Goal: Information Seeking & Learning: Compare options

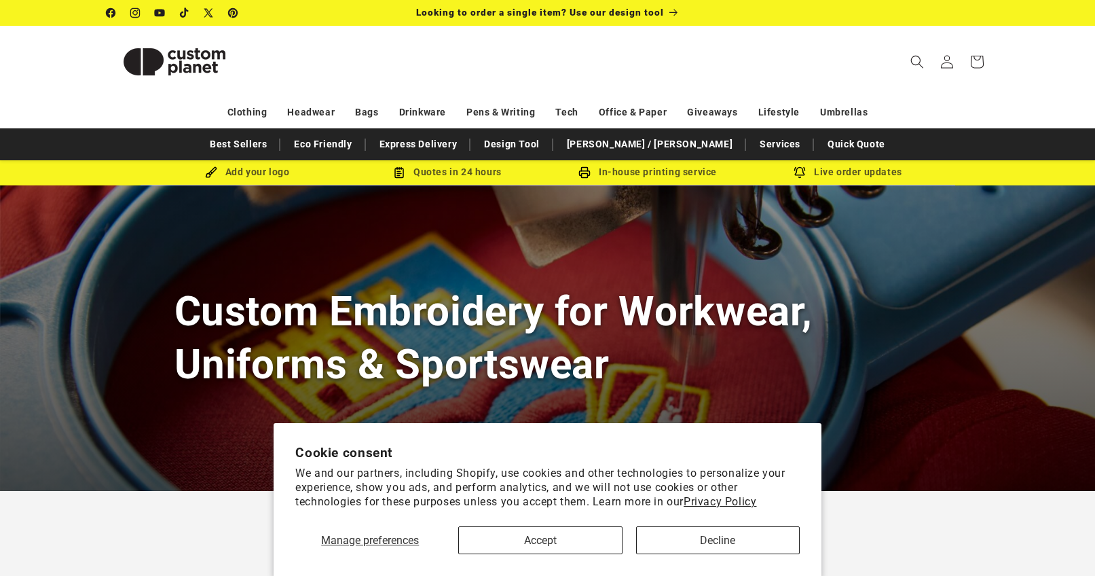
click at [716, 555] on section "Cookie consent We and our partners, including Shopify, use cookies and other te…" at bounding box center [548, 499] width 548 height 153
click at [716, 545] on button "Decline" at bounding box center [718, 540] width 164 height 28
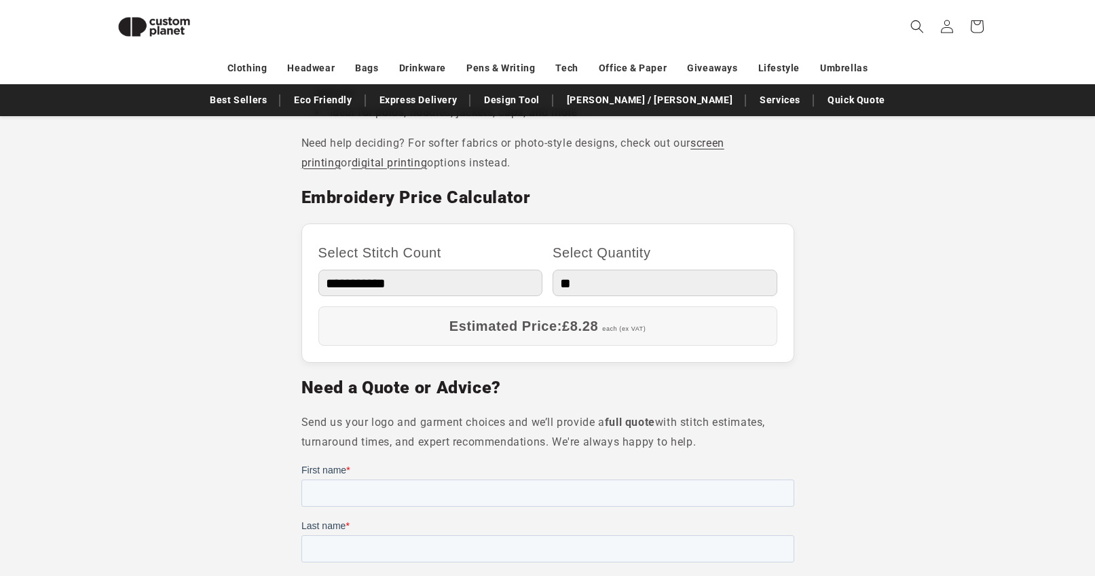
scroll to position [720, 0]
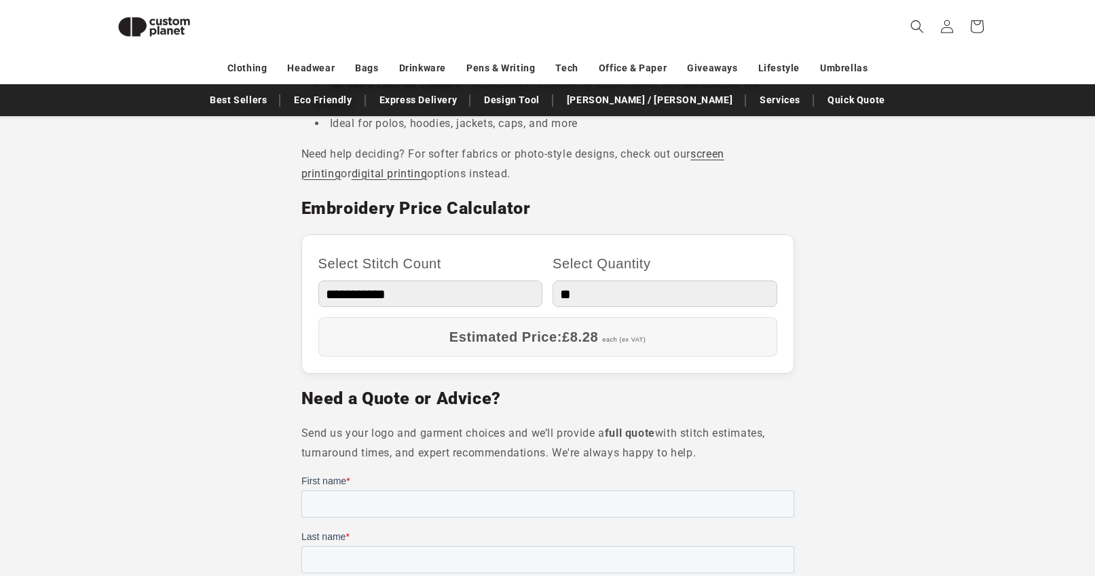
click at [585, 274] on label "Select Quantity" at bounding box center [665, 263] width 225 height 24
click at [585, 280] on select "** ** *** *** *** **** **** ****" at bounding box center [665, 293] width 225 height 26
click at [587, 293] on select "** ** *** *** *** **** **** ****" at bounding box center [665, 293] width 225 height 26
select select "**"
click at [553, 280] on select "** ** *** *** *** **** **** ****" at bounding box center [665, 293] width 225 height 26
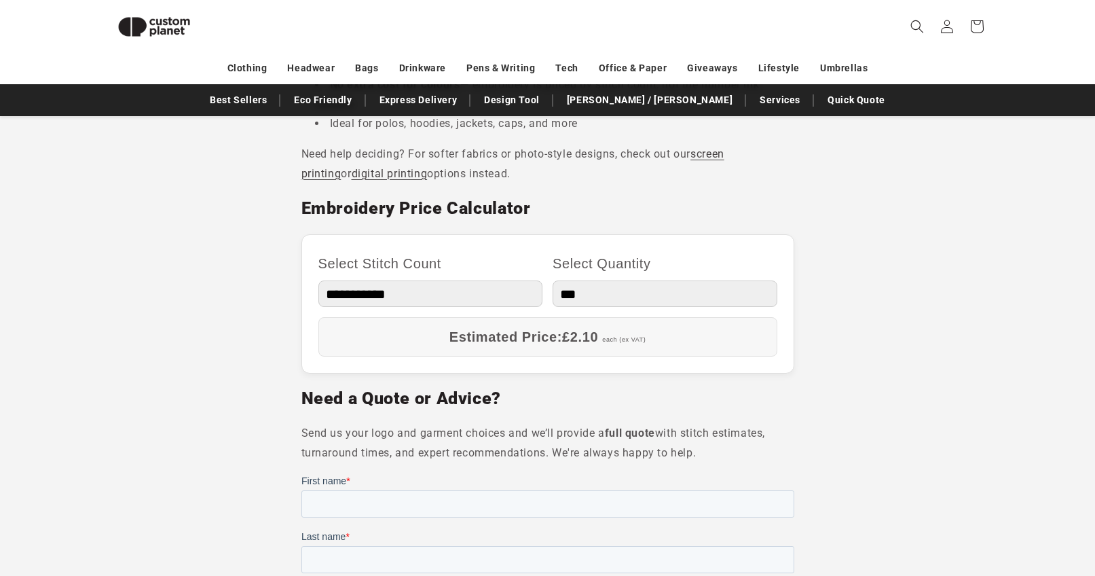
click at [813, 348] on section "Looking to add a long-lasting, professional finish to your garments? At Custom …" at bounding box center [547, 360] width 1095 height 1215
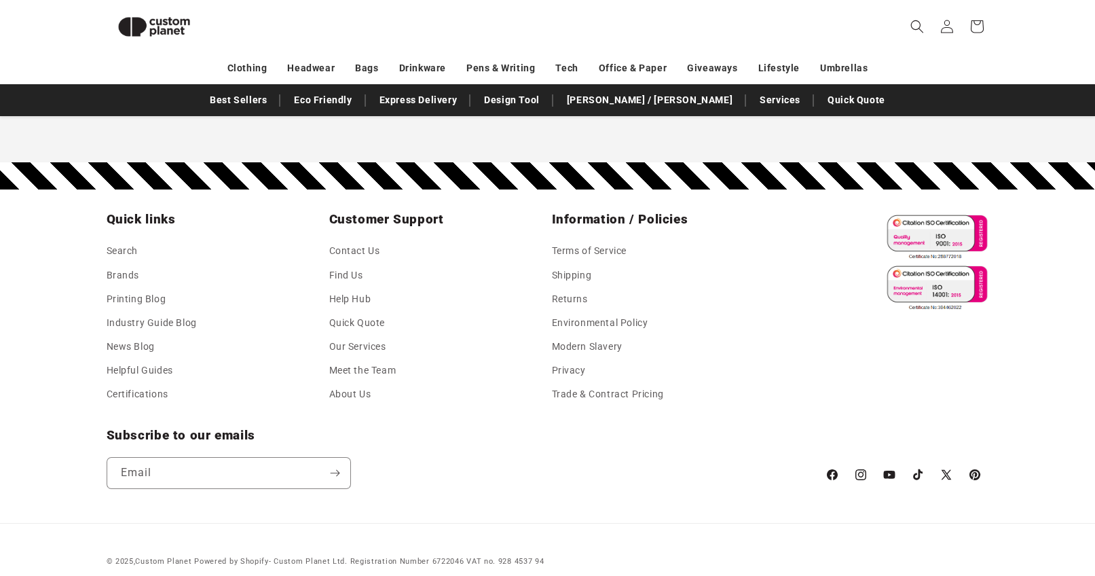
scroll to position [1524, 0]
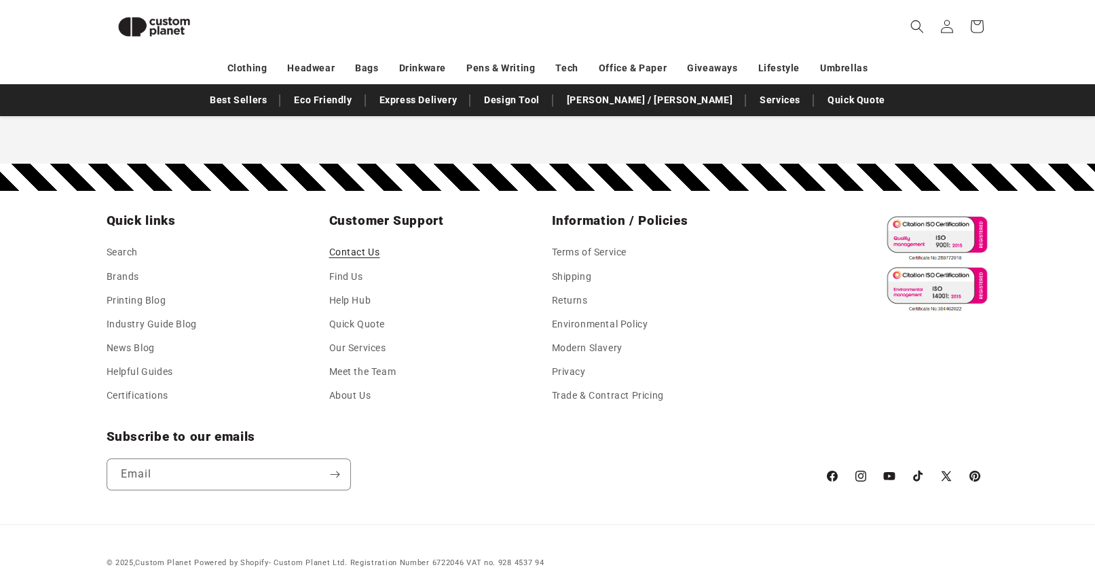
click at [351, 251] on link "Contact Us" at bounding box center [354, 254] width 51 height 20
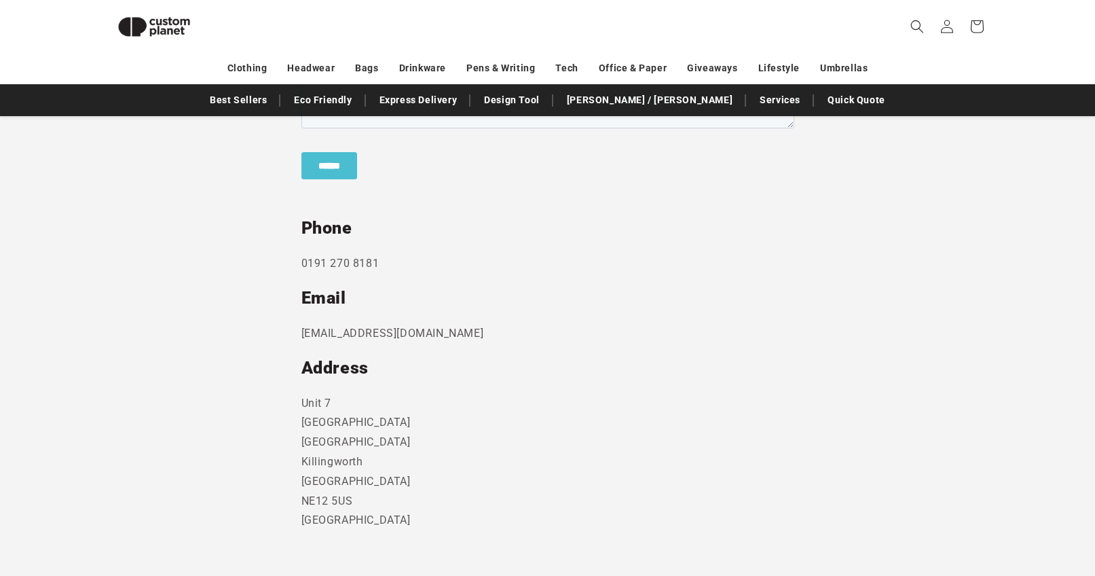
scroll to position [665, 0]
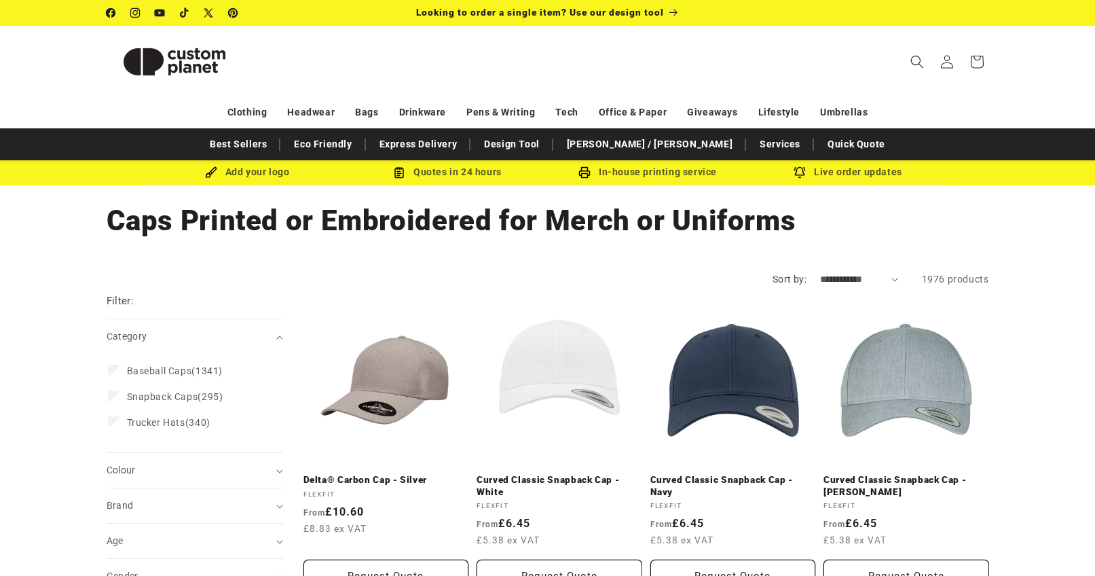
scroll to position [3, 0]
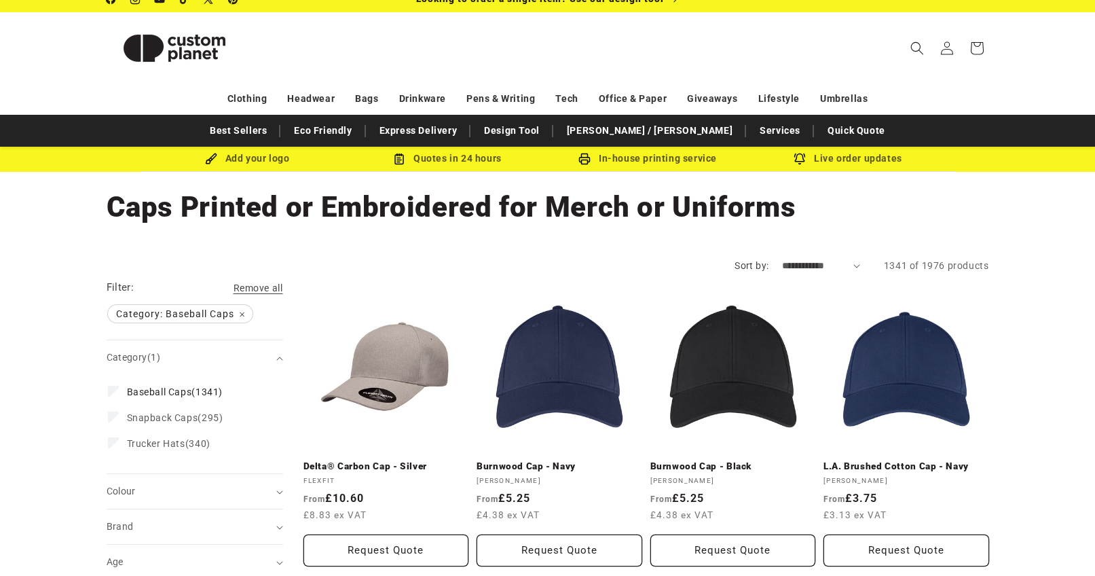
scroll to position [84, 0]
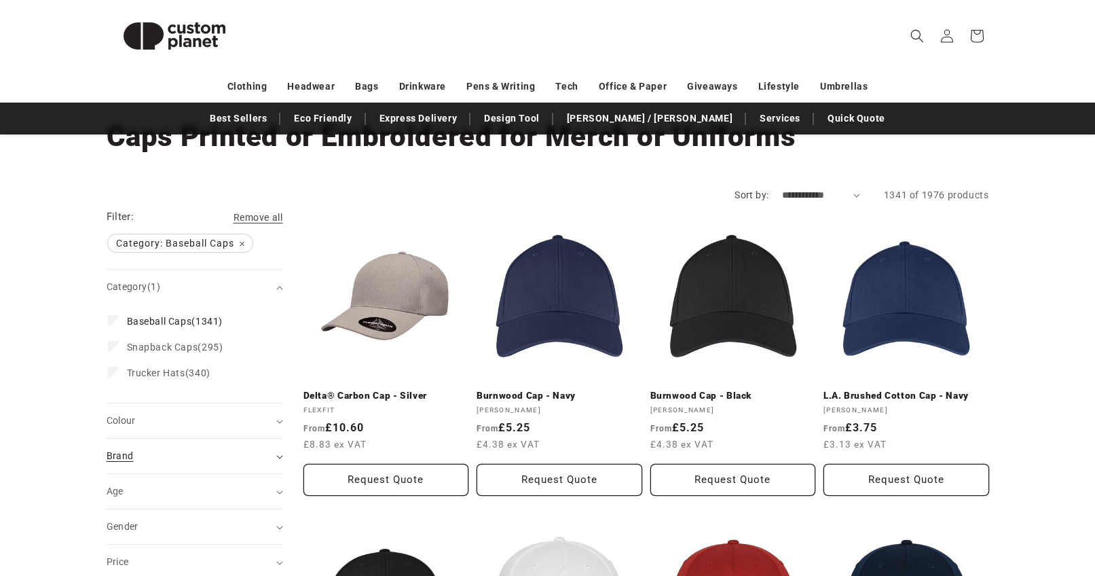
click at [233, 450] on div "Brand (0)" at bounding box center [189, 456] width 165 height 14
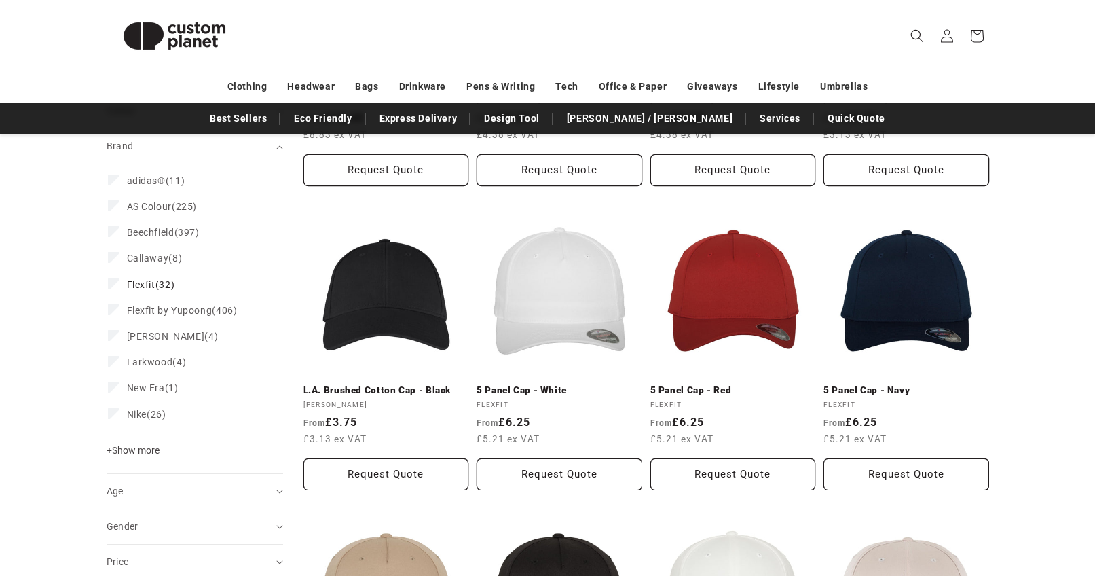
scroll to position [394, 0]
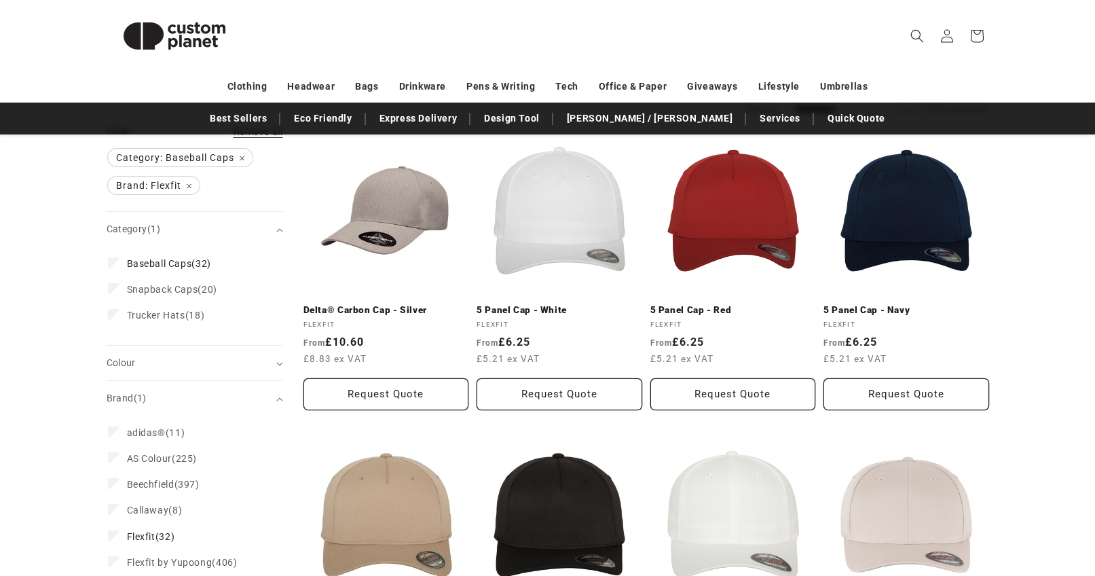
scroll to position [177, 0]
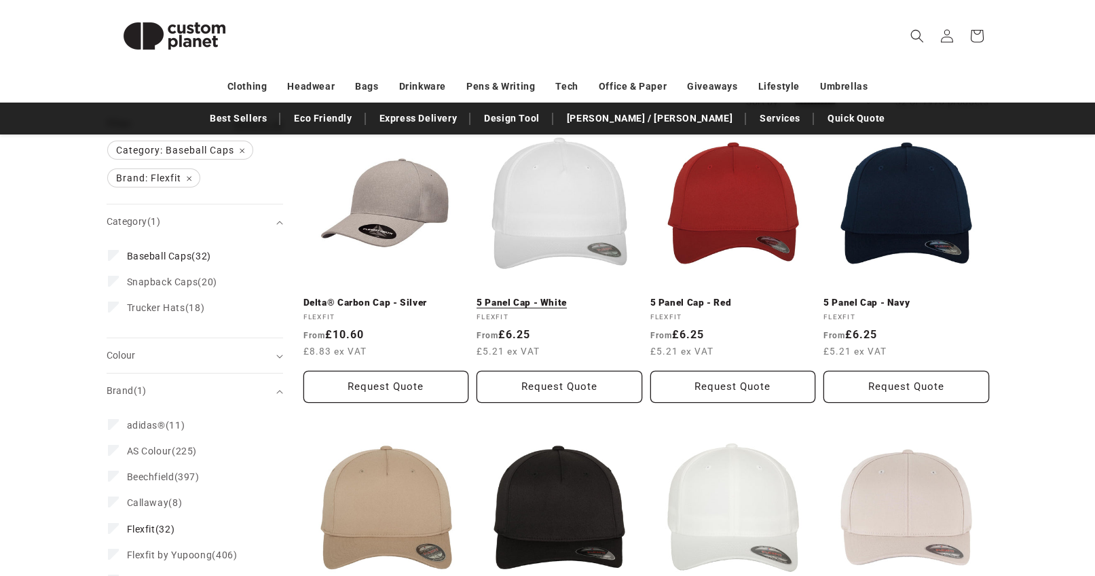
click at [555, 297] on link "5 Panel Cap - White" at bounding box center [560, 303] width 166 height 12
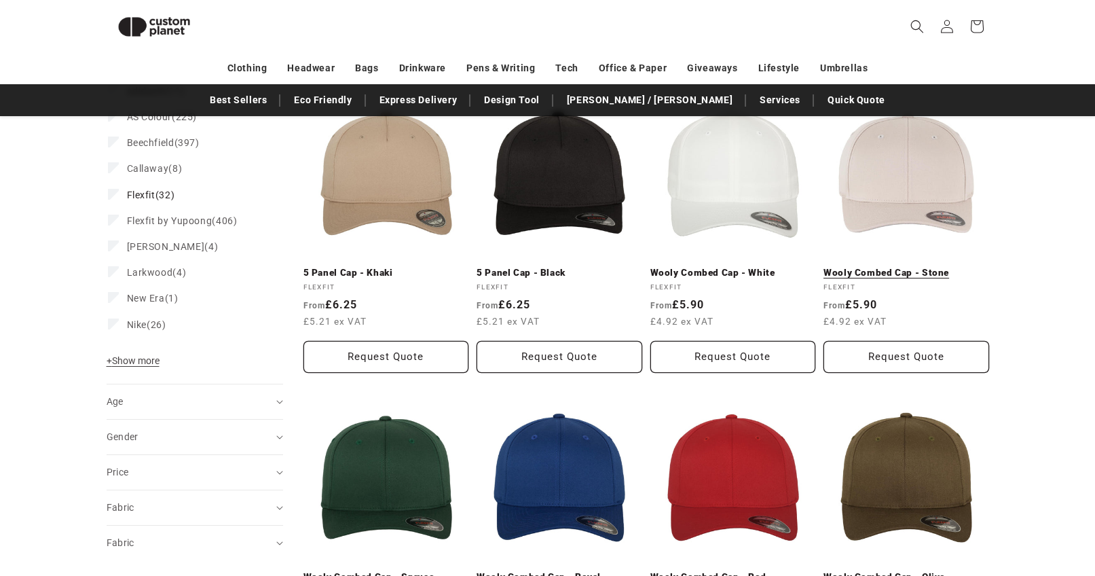
scroll to position [489, 0]
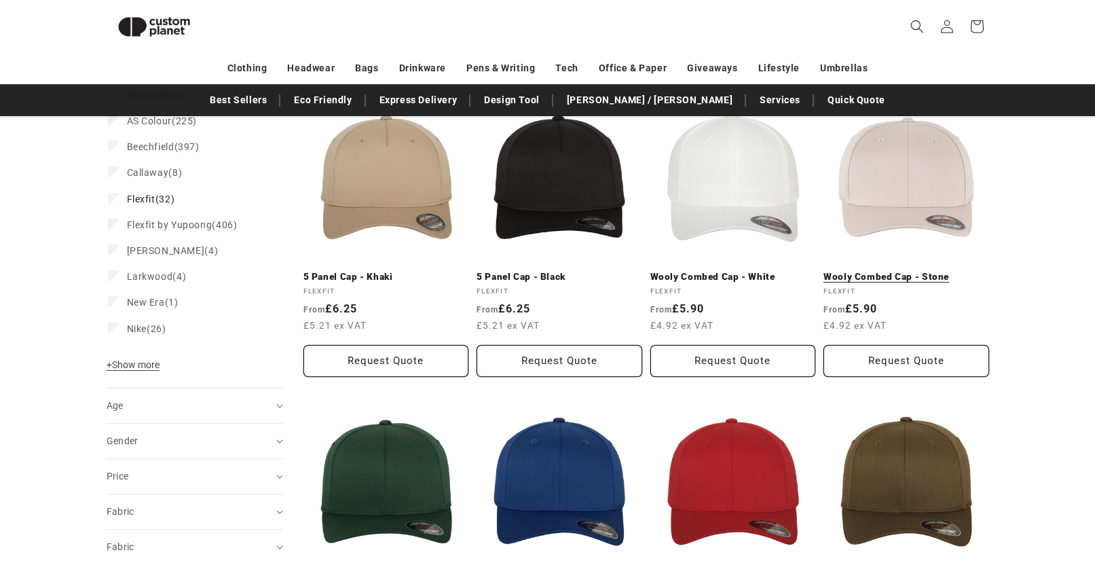
click at [889, 271] on link "Wooly Combed Cap - Stone" at bounding box center [907, 277] width 166 height 12
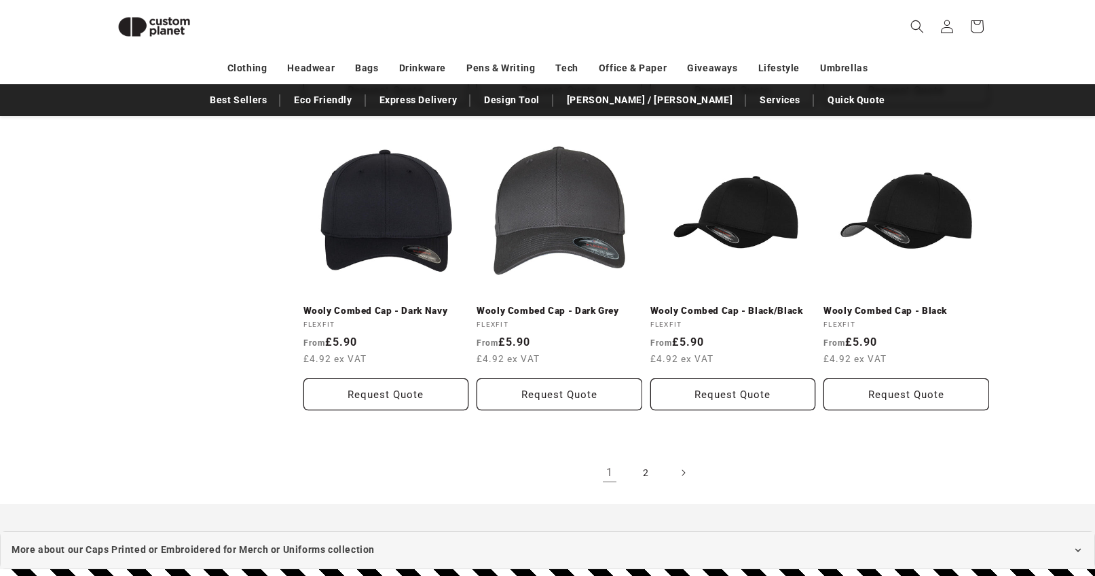
scroll to position [1385, 0]
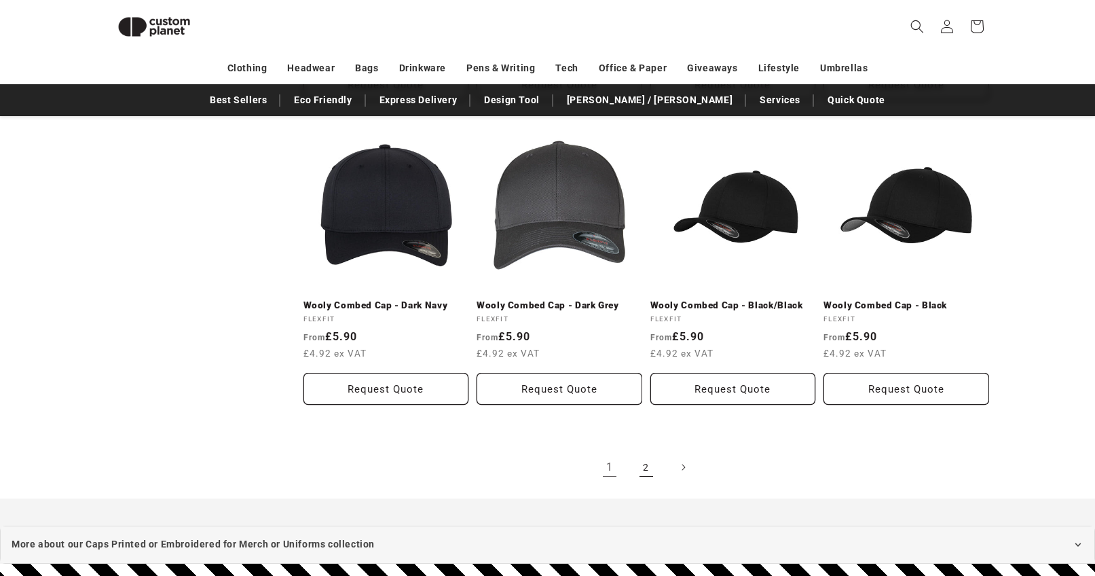
click at [649, 471] on link "2" at bounding box center [646, 467] width 30 height 30
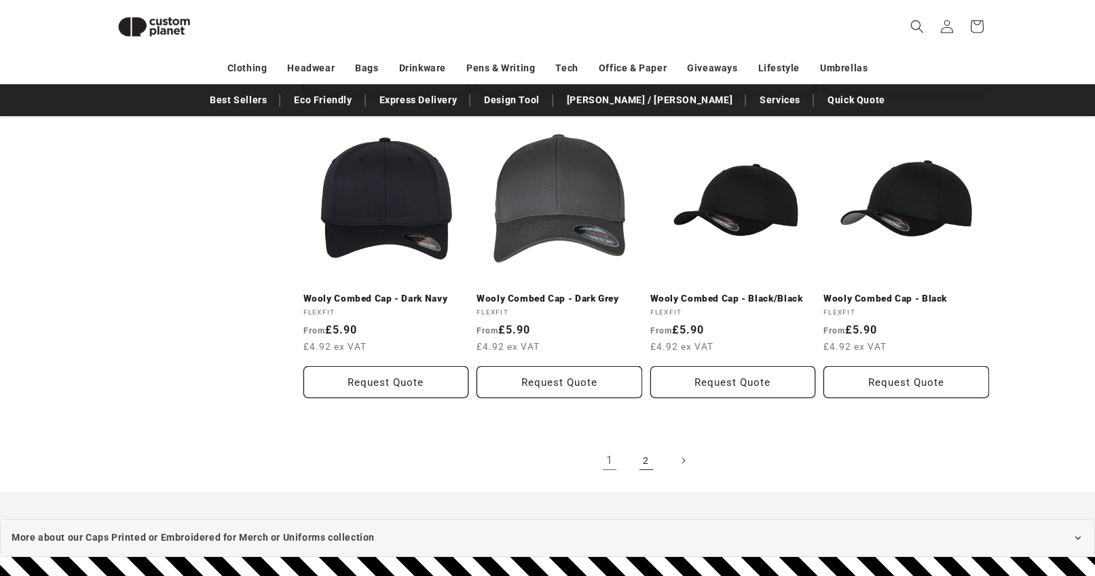
click at [644, 461] on link "2" at bounding box center [646, 460] width 30 height 30
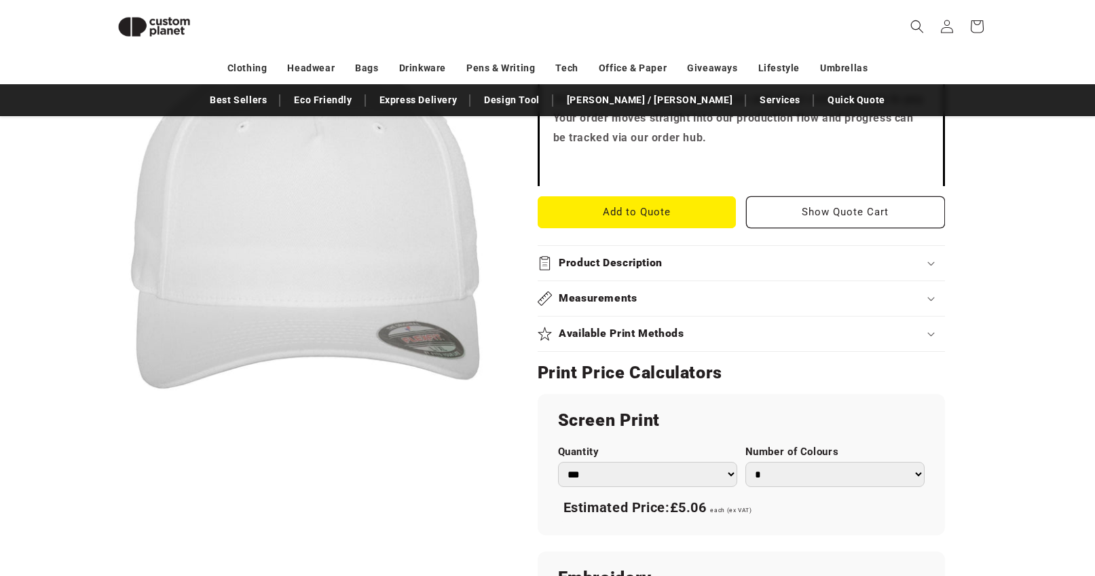
scroll to position [474, 0]
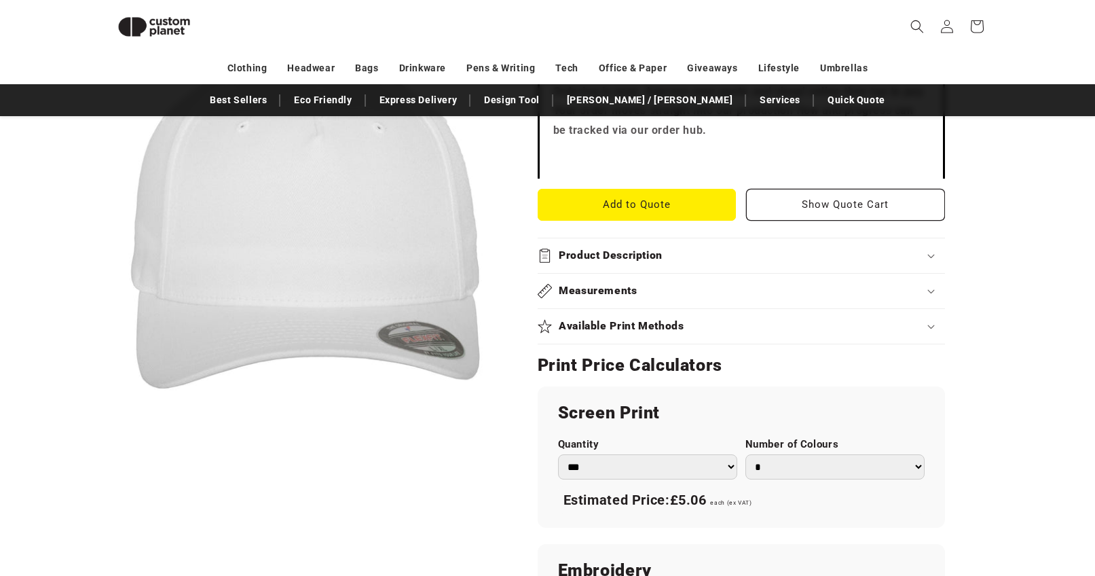
click at [646, 255] on h2 "Product Description" at bounding box center [611, 255] width 104 height 14
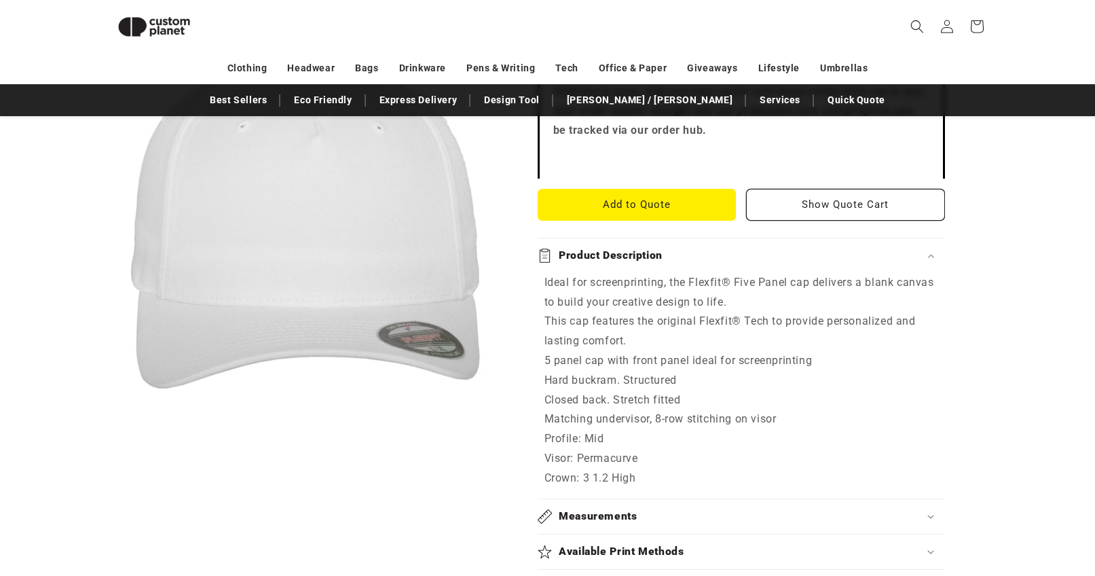
click at [646, 255] on h2 "Product Description" at bounding box center [611, 255] width 104 height 14
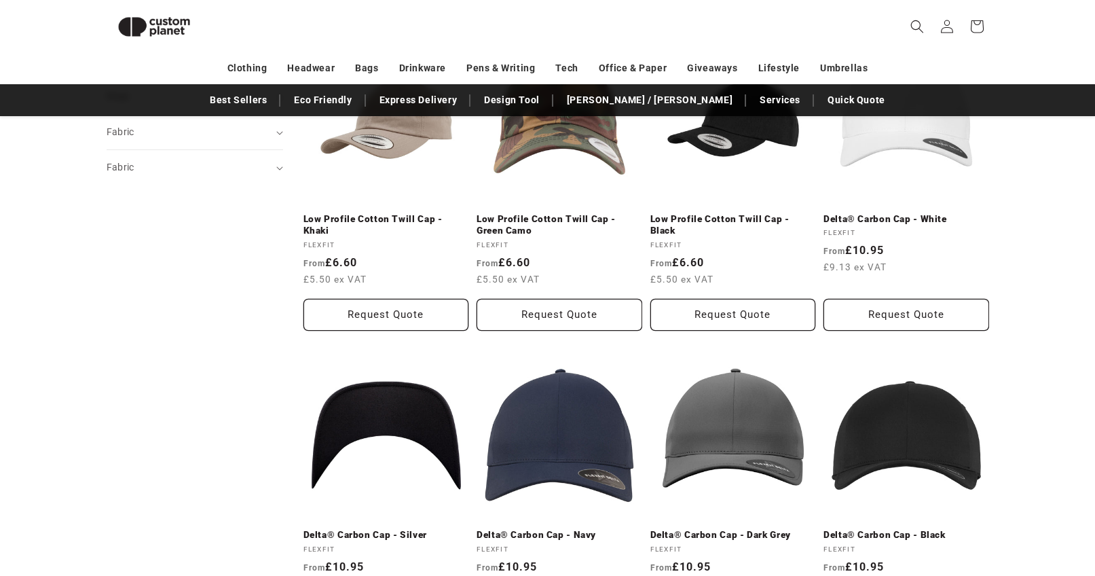
scroll to position [704, 0]
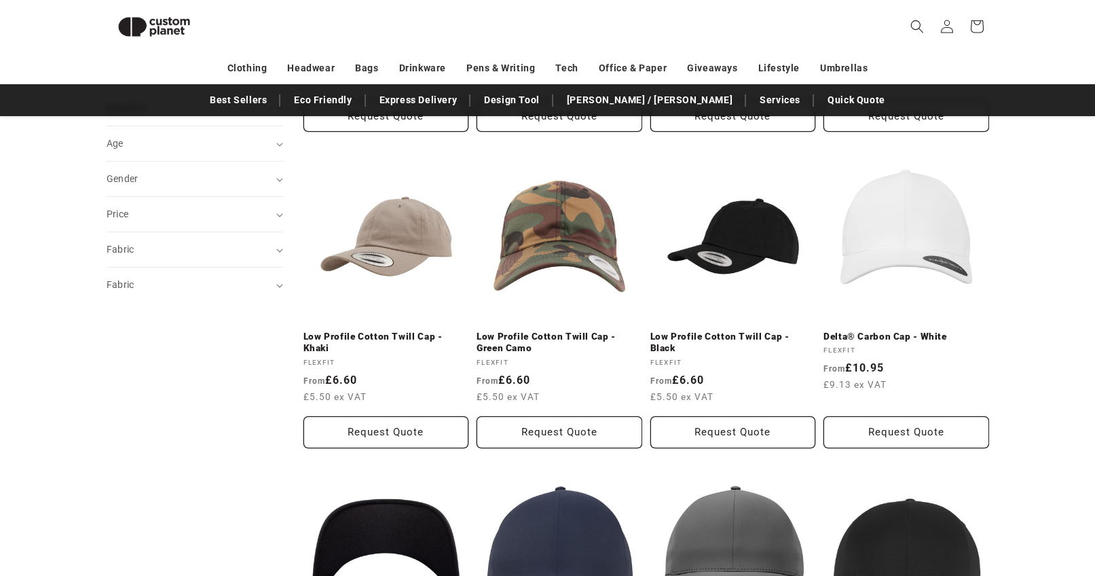
scroll to position [441, 0]
click at [888, 331] on link "Delta® Carbon Cap - White" at bounding box center [907, 337] width 166 height 12
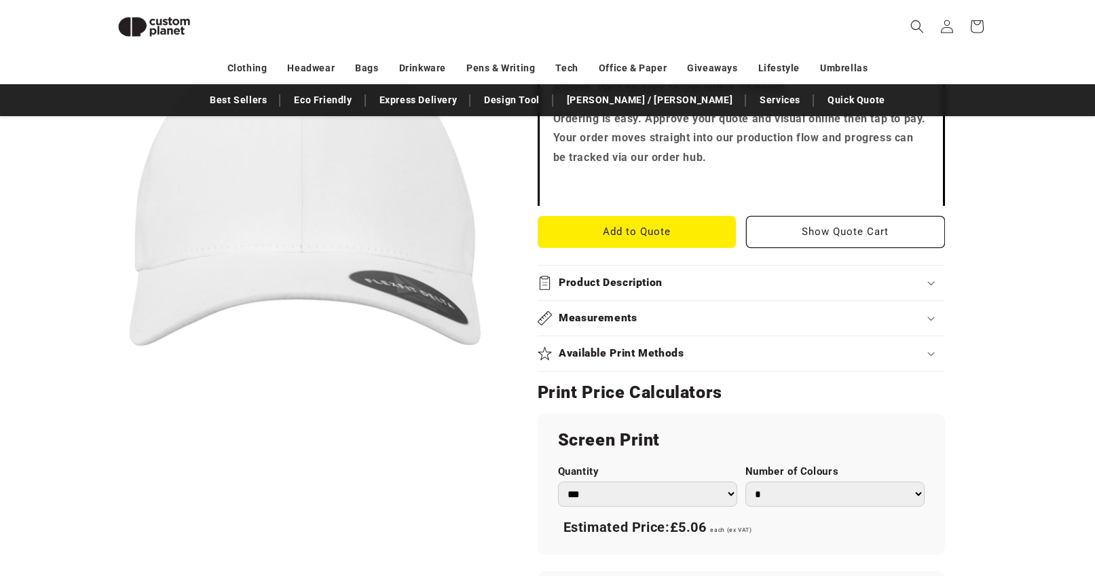
scroll to position [477, 0]
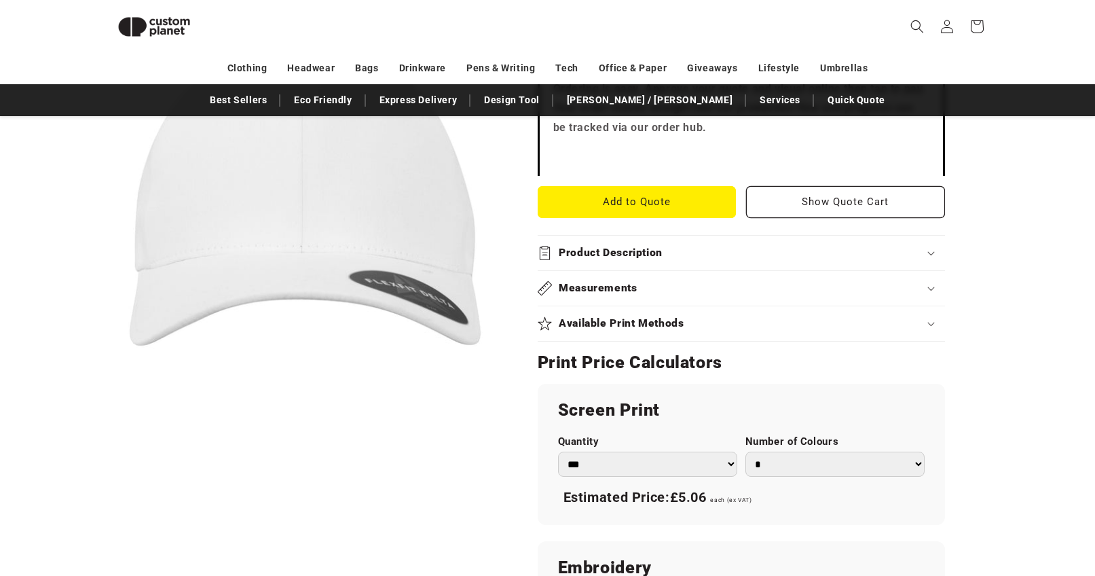
click at [654, 253] on h2 "Product Description" at bounding box center [611, 253] width 104 height 14
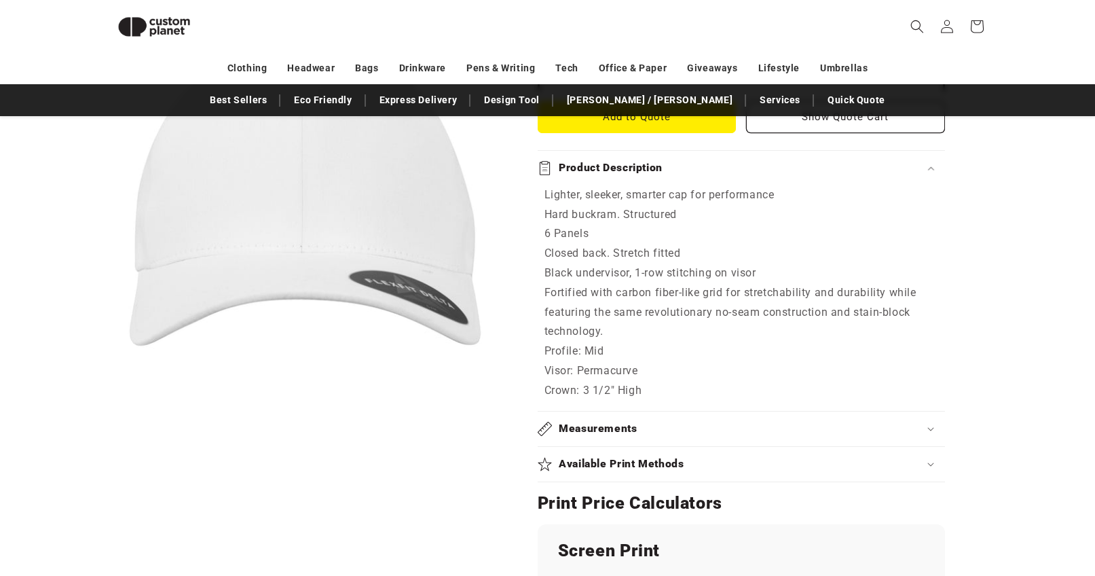
scroll to position [628, 0]
